Goal: Task Accomplishment & Management: Manage account settings

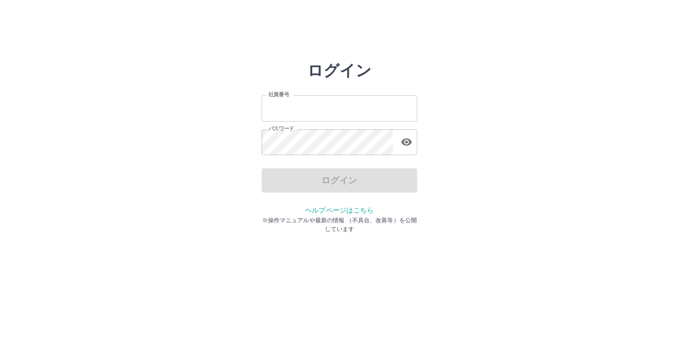
type input "*******"
click at [367, 175] on div "ログイン" at bounding box center [340, 180] width 156 height 24
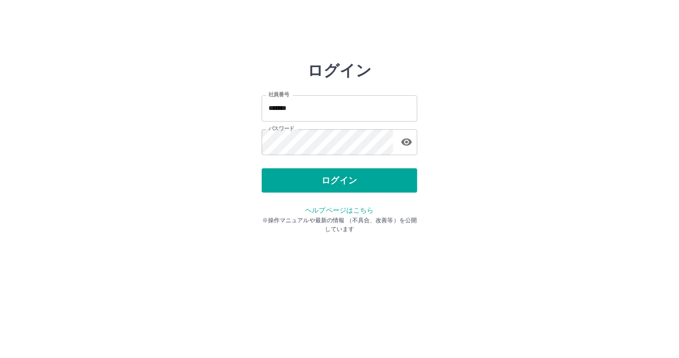
click at [360, 191] on button "ログイン" at bounding box center [340, 180] width 156 height 24
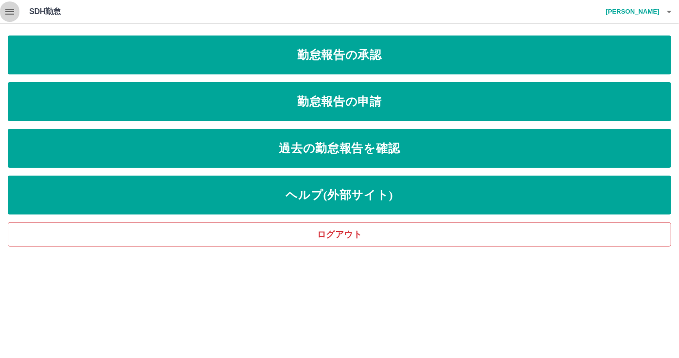
click at [13, 13] on icon "button" at bounding box center [10, 12] width 12 height 12
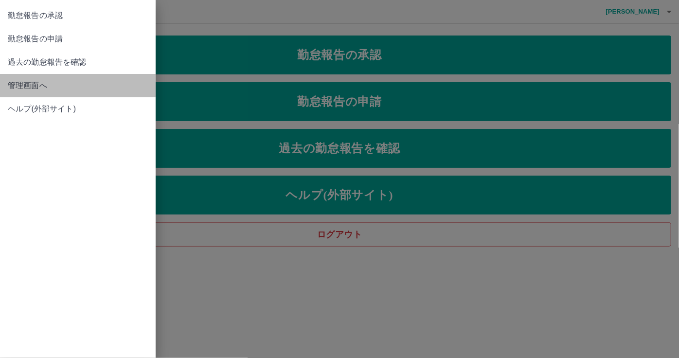
click at [37, 87] on span "管理画面へ" at bounding box center [78, 86] width 140 height 12
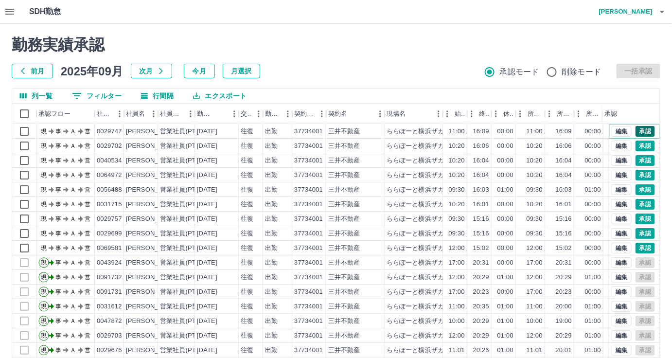
click at [635, 134] on button "承認" at bounding box center [644, 131] width 19 height 11
click at [639, 144] on button "承認" at bounding box center [644, 145] width 19 height 11
click at [640, 157] on button "承認" at bounding box center [644, 160] width 19 height 11
click at [638, 174] on button "承認" at bounding box center [644, 175] width 19 height 11
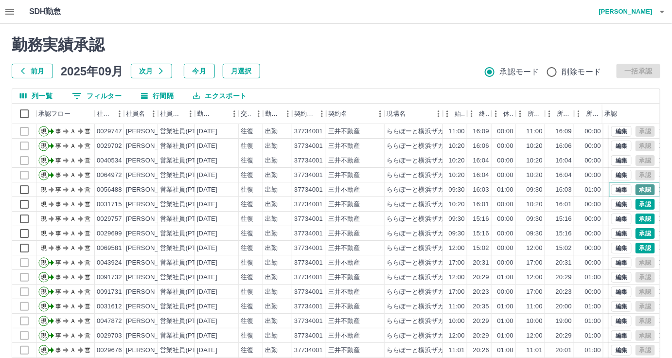
click at [643, 189] on button "承認" at bounding box center [644, 189] width 19 height 11
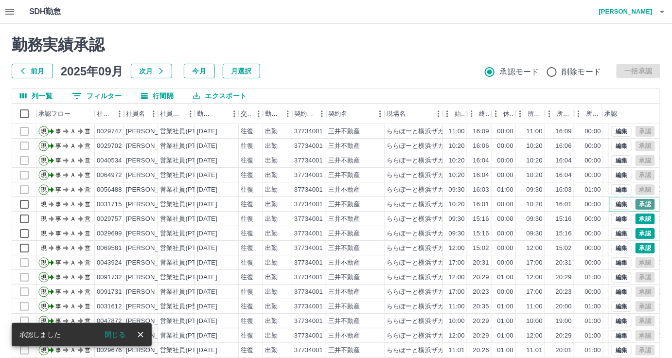
click at [640, 203] on button "承認" at bounding box center [644, 204] width 19 height 11
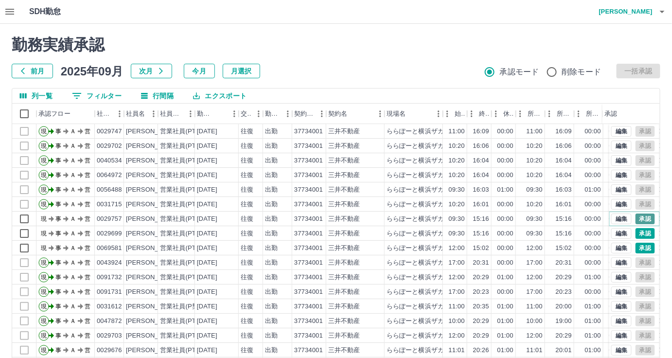
click at [643, 220] on button "承認" at bounding box center [644, 218] width 19 height 11
click at [639, 231] on button "承認" at bounding box center [644, 233] width 19 height 11
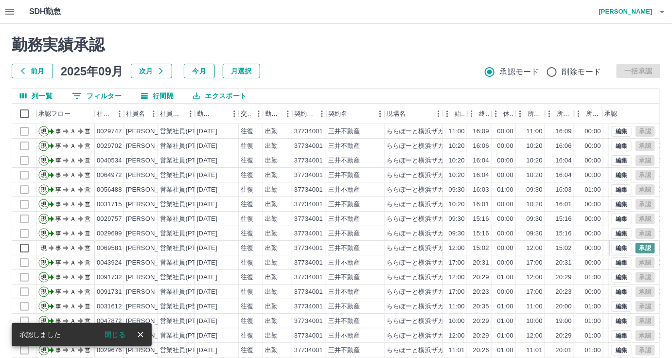
click at [641, 246] on button "承認" at bounding box center [644, 248] width 19 height 11
